Goal: Find specific page/section: Find specific page/section

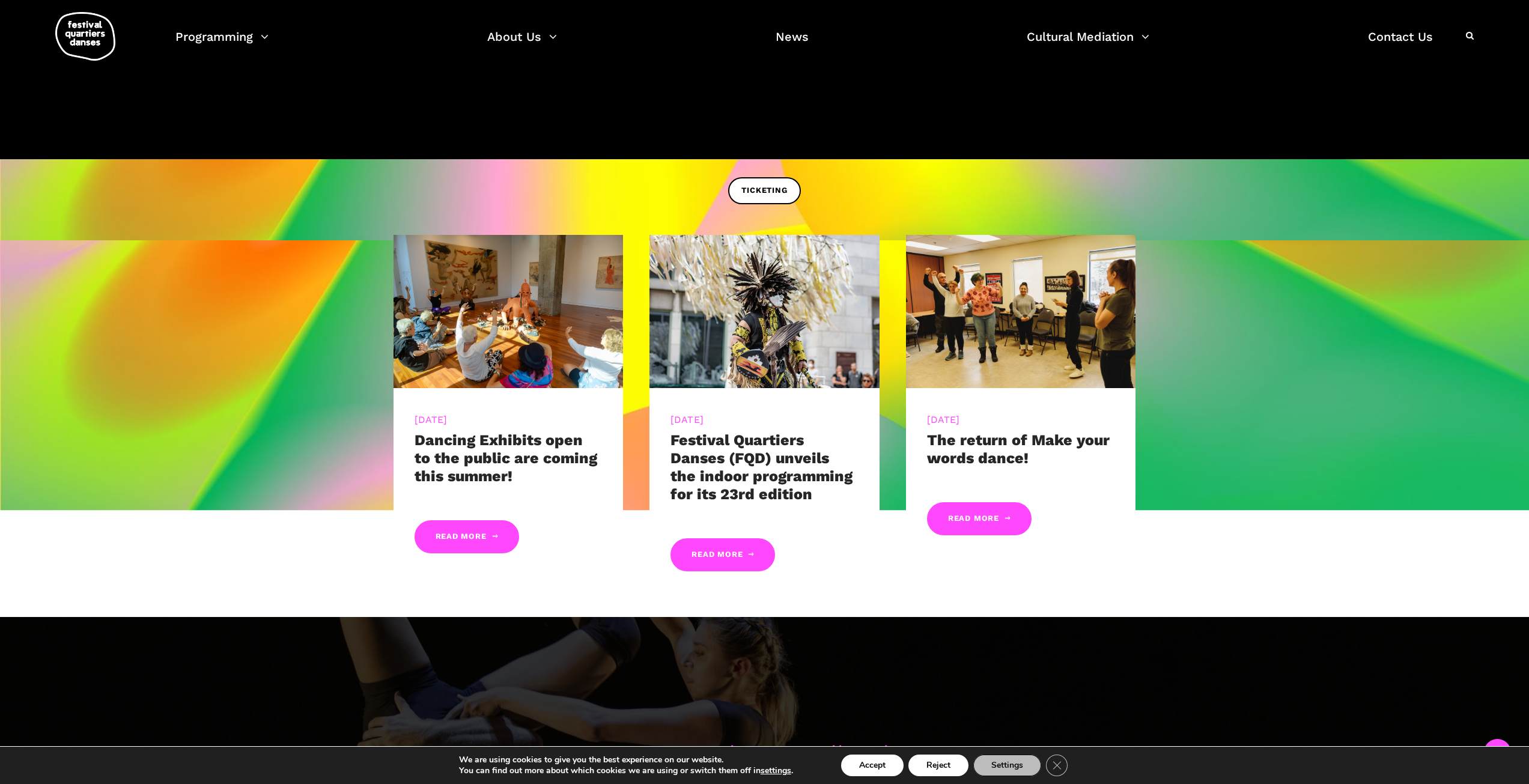
scroll to position [481, 0]
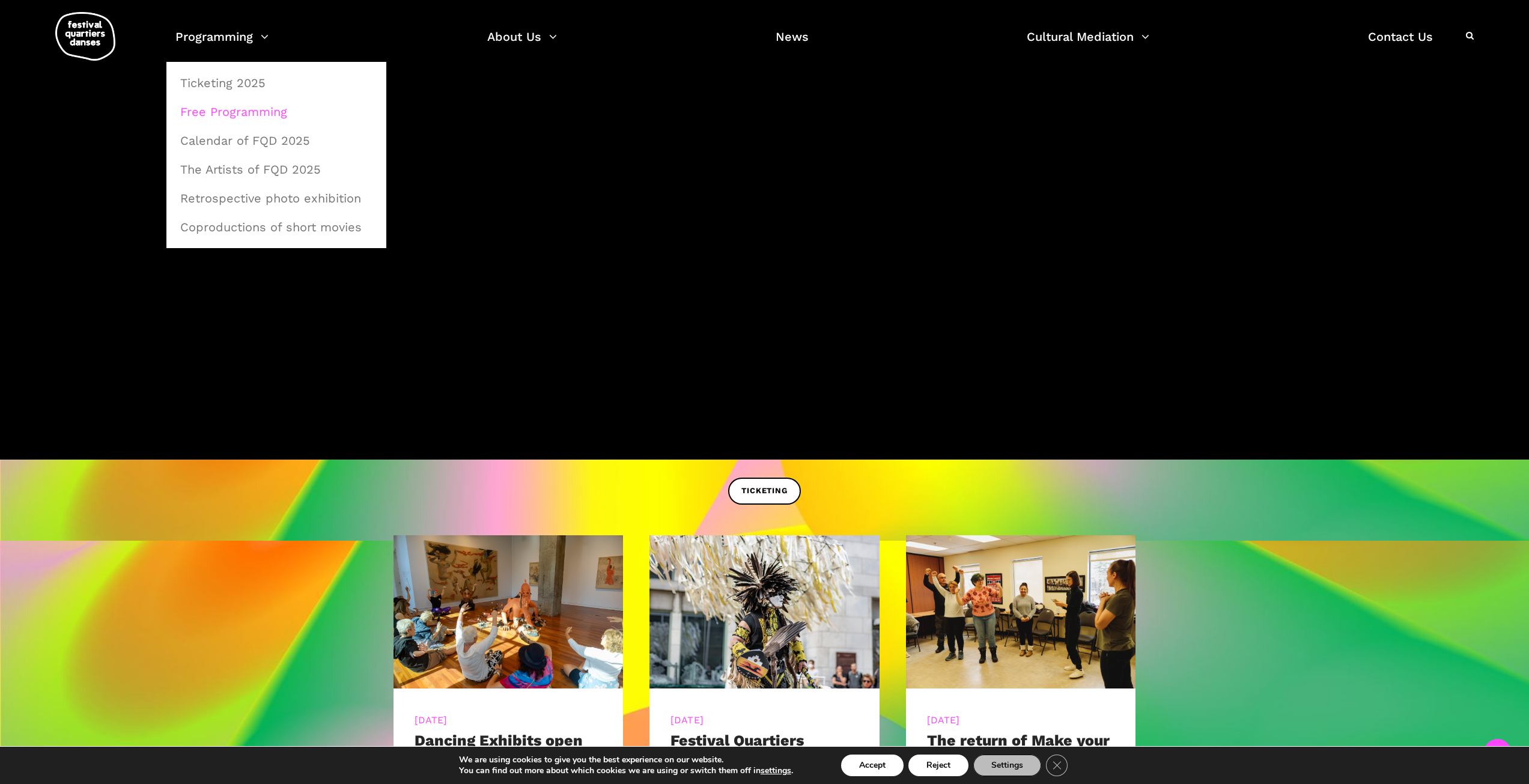
click at [254, 117] on link "Free Programming" at bounding box center [276, 111] width 207 height 28
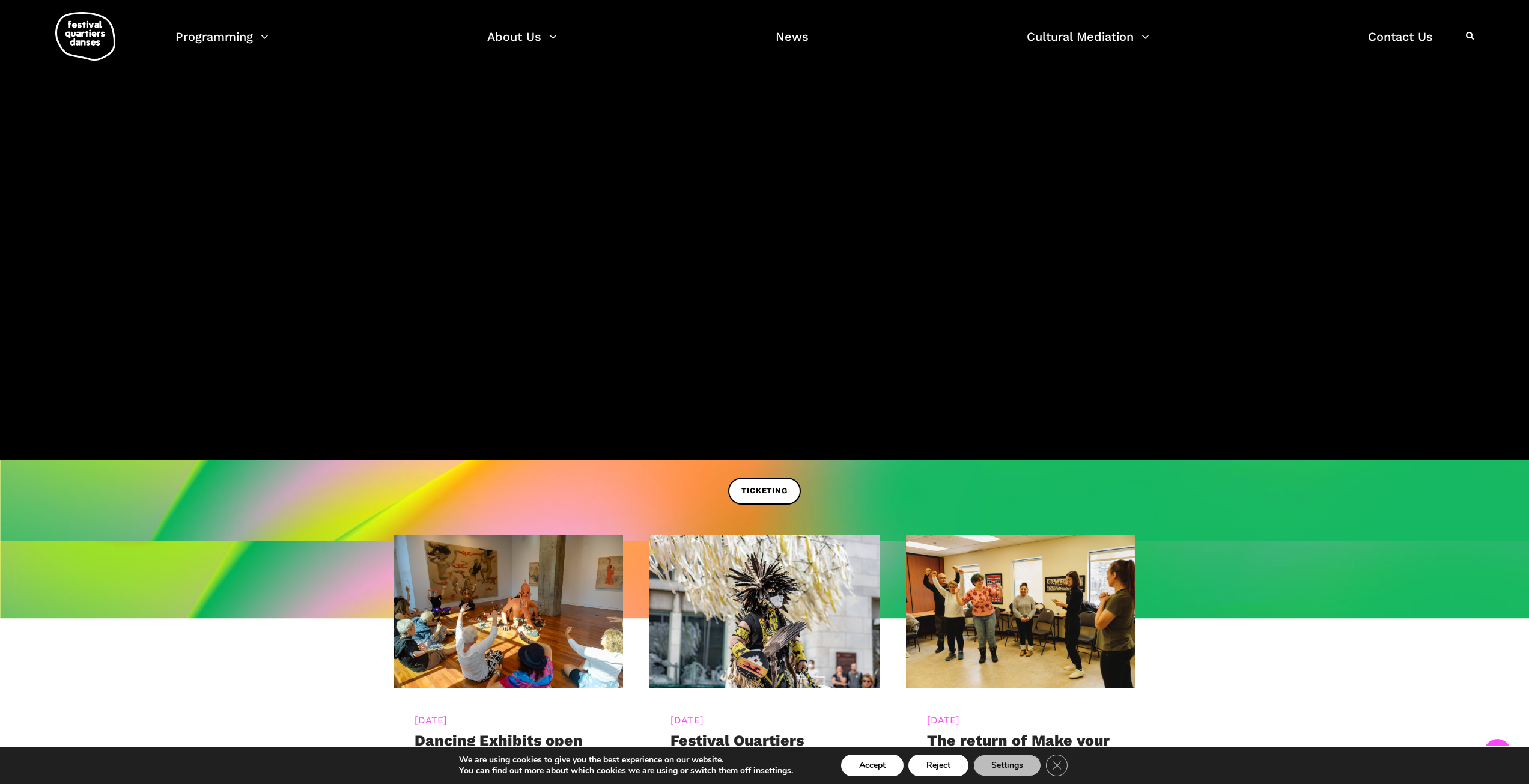
scroll to position [120, 0]
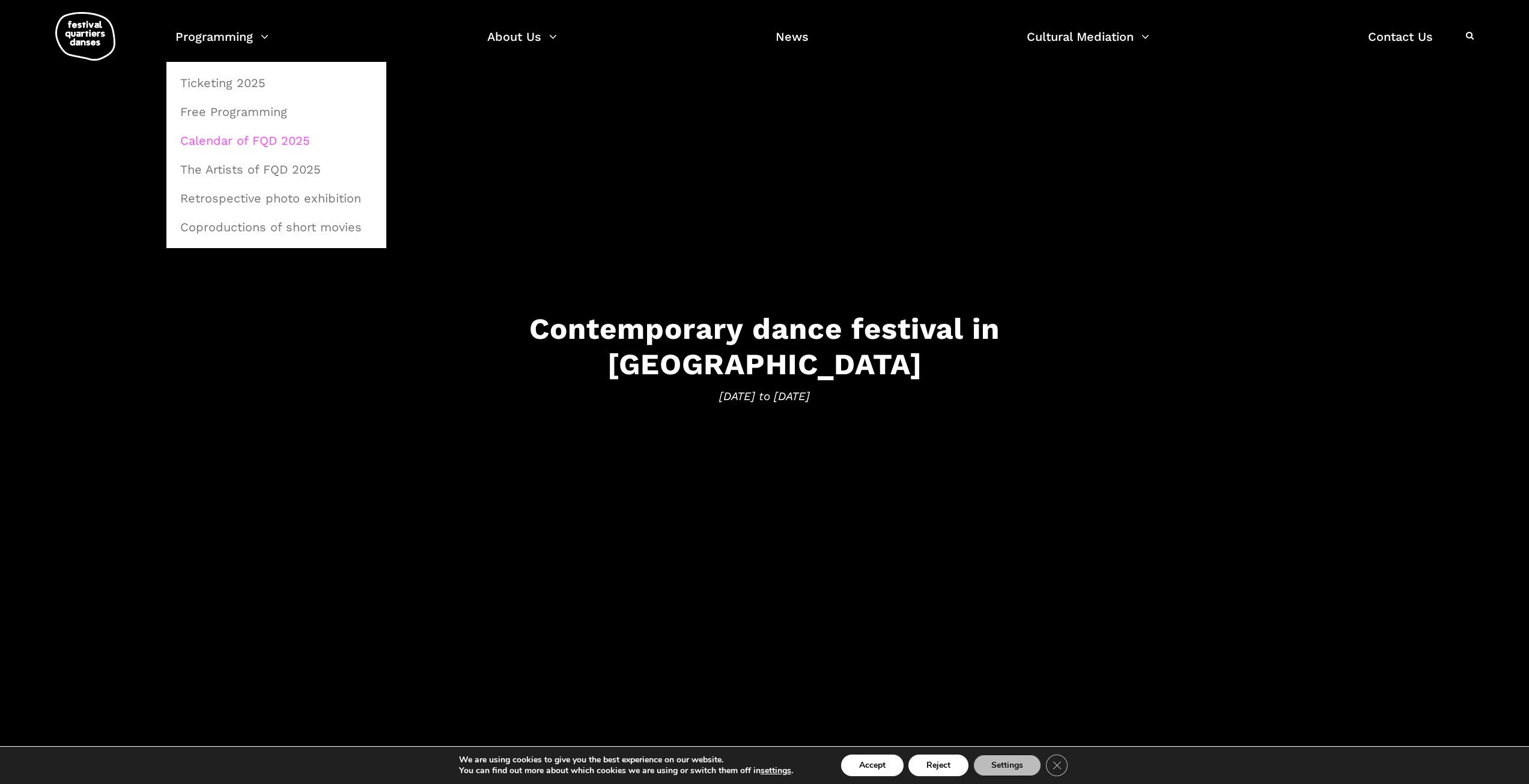
click at [297, 145] on link "Calendar of FQD 2025" at bounding box center [276, 140] width 207 height 28
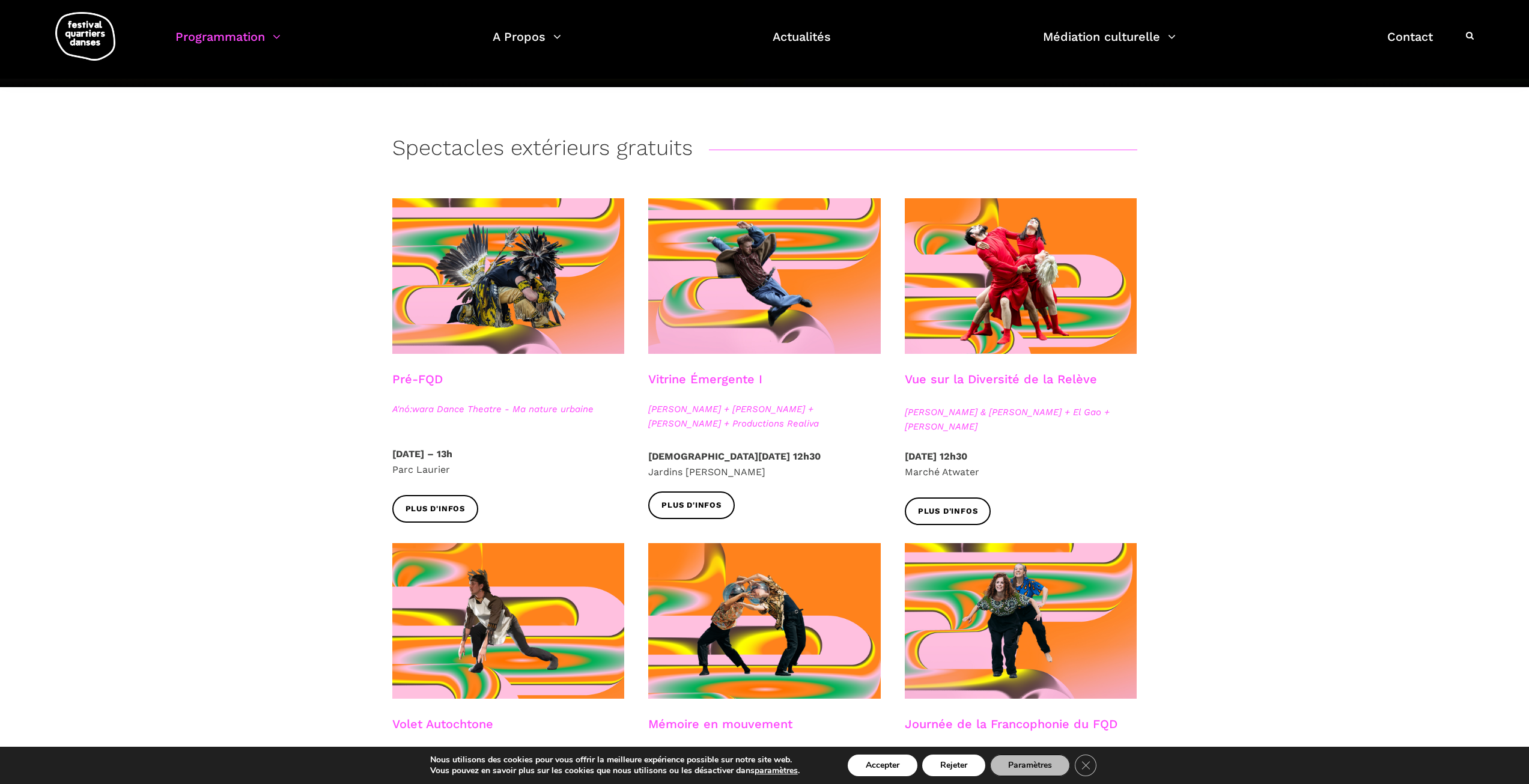
scroll to position [421, 0]
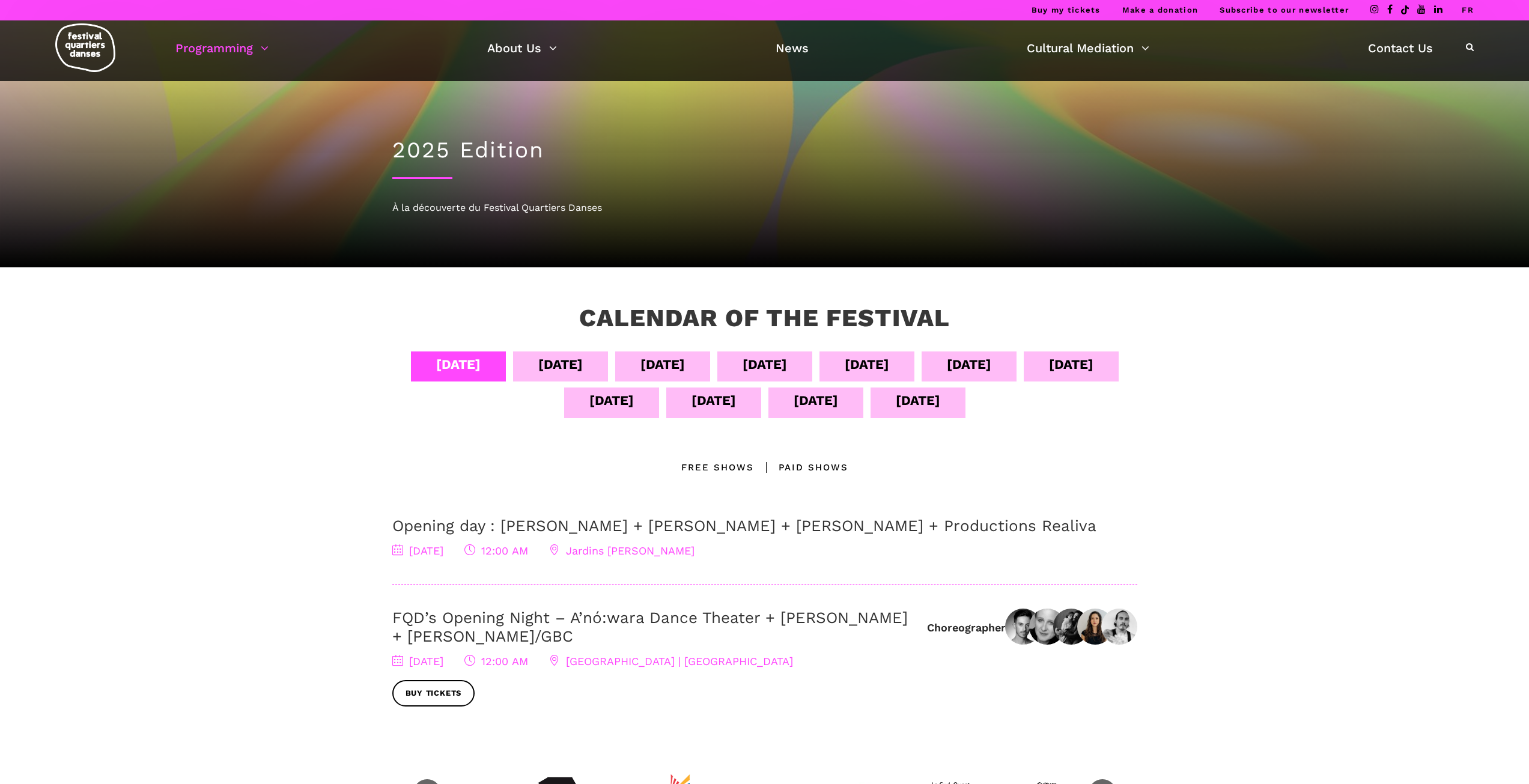
click at [608, 377] on div "Sept 05" at bounding box center [561, 366] width 95 height 30
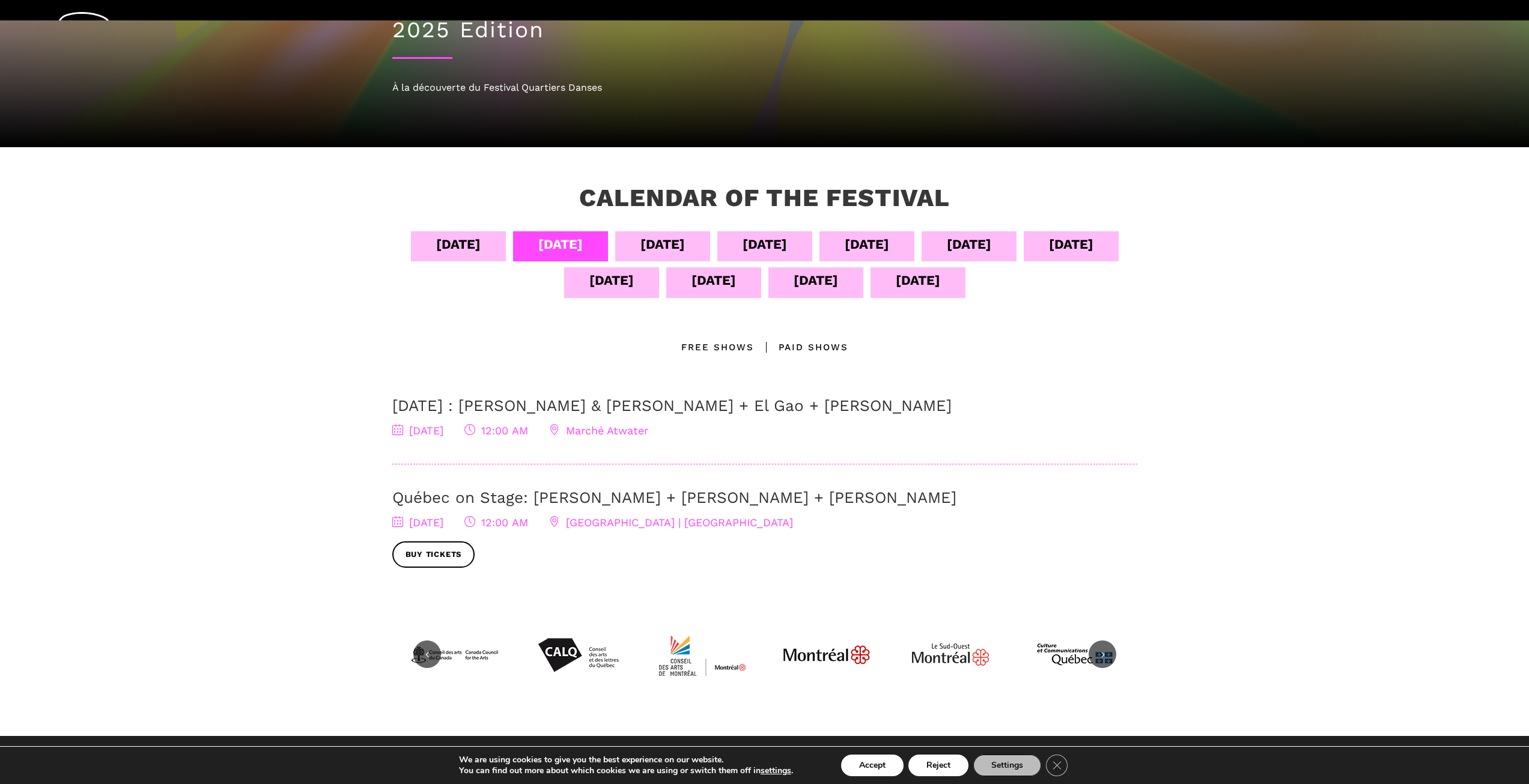
scroll to position [181, 0]
